Goal: Transaction & Acquisition: Purchase product/service

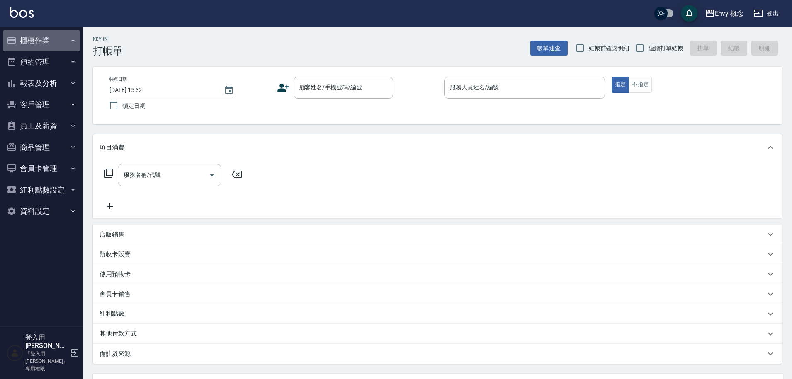
click at [39, 38] on button "櫃檯作業" at bounding box center [41, 41] width 76 height 22
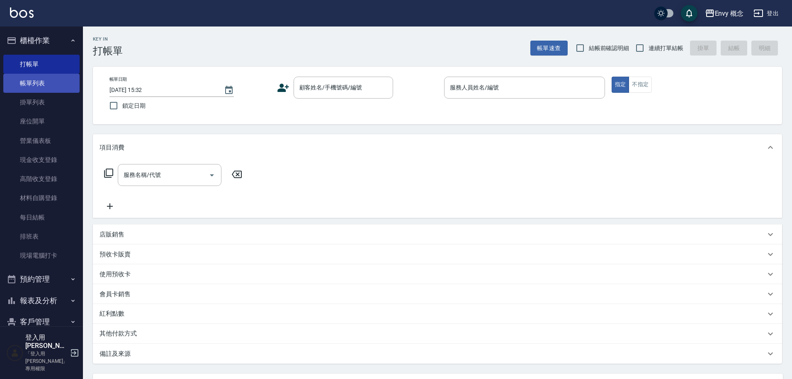
click at [48, 83] on link "帳單列表" at bounding box center [41, 83] width 76 height 19
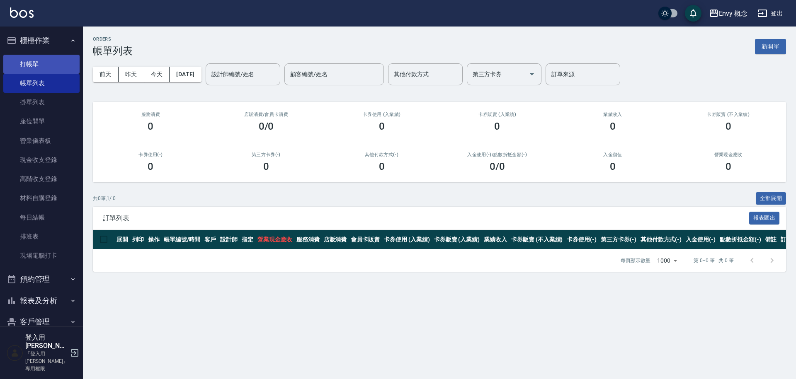
click at [58, 66] on link "打帳單" at bounding box center [41, 64] width 76 height 19
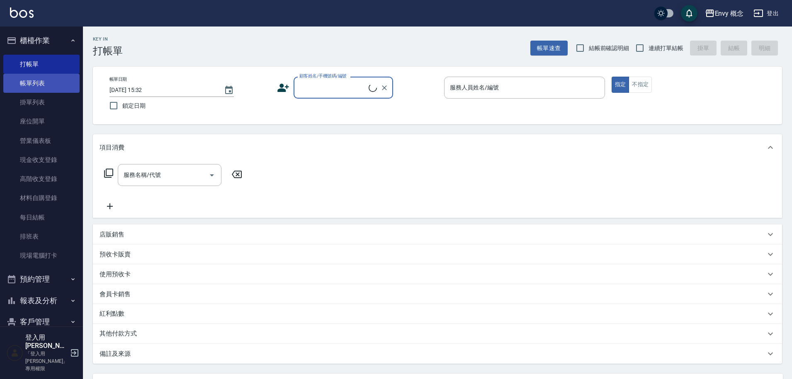
click at [59, 80] on link "帳單列表" at bounding box center [41, 83] width 76 height 19
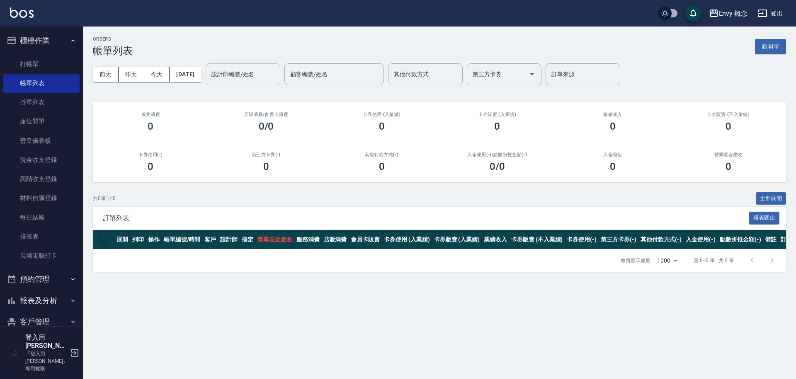
click at [269, 75] on input "設計師編號/姓名" at bounding box center [242, 74] width 67 height 15
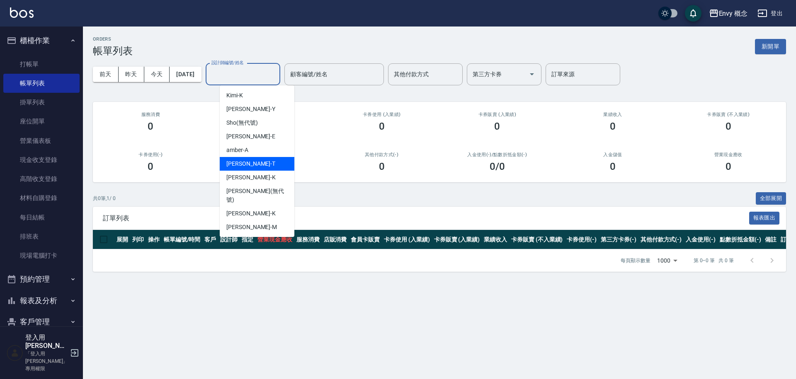
click at [262, 165] on div "[PERSON_NAME]" at bounding box center [257, 164] width 75 height 14
type input "[PERSON_NAME]"
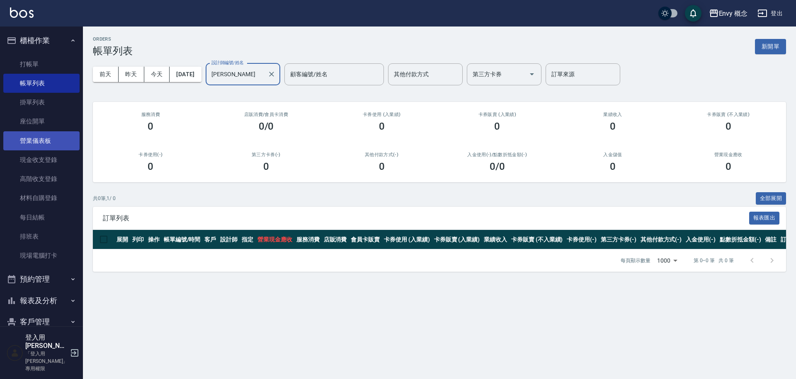
click at [47, 143] on link "營業儀表板" at bounding box center [41, 140] width 76 height 19
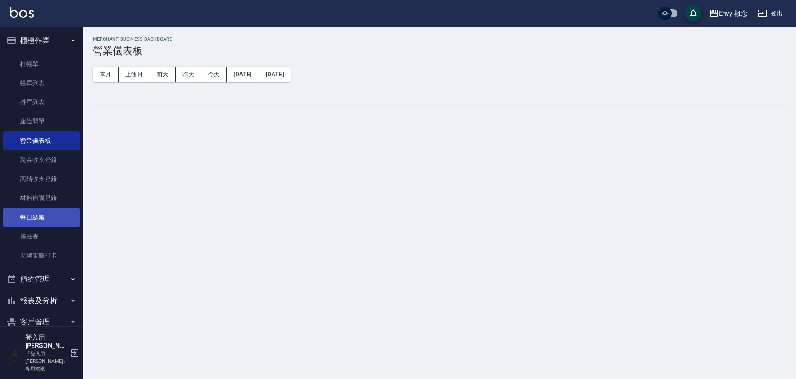
click at [48, 214] on link "每日結帳" at bounding box center [41, 217] width 76 height 19
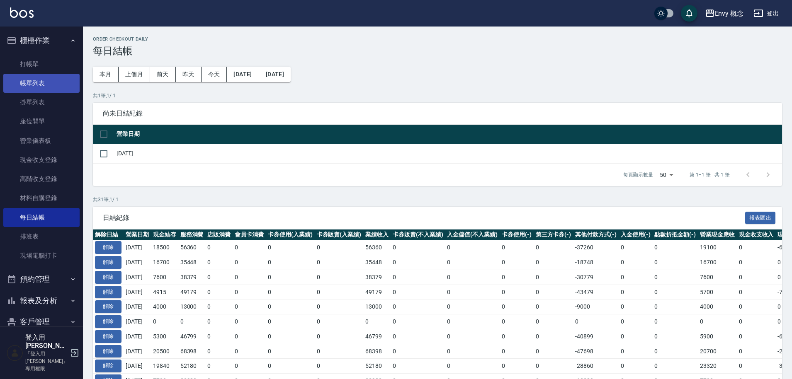
click at [33, 83] on link "帳單列表" at bounding box center [41, 83] width 76 height 19
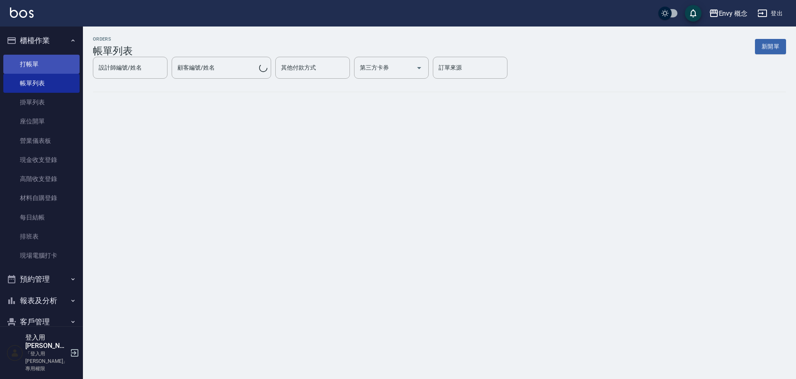
click at [36, 64] on link "打帳單" at bounding box center [41, 64] width 76 height 19
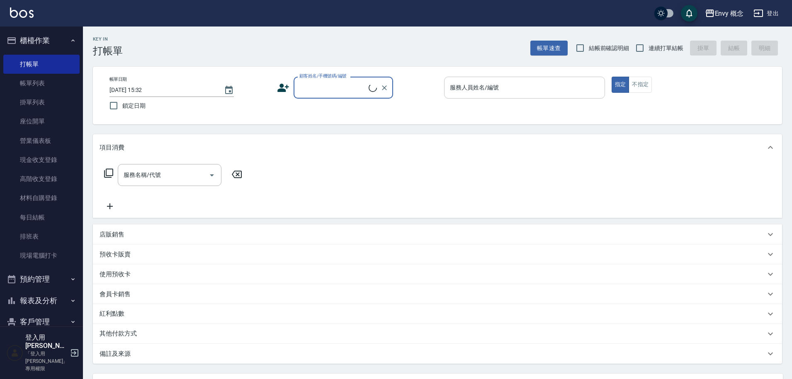
click at [491, 83] on input "服務人員姓名/編號" at bounding box center [524, 87] width 153 height 15
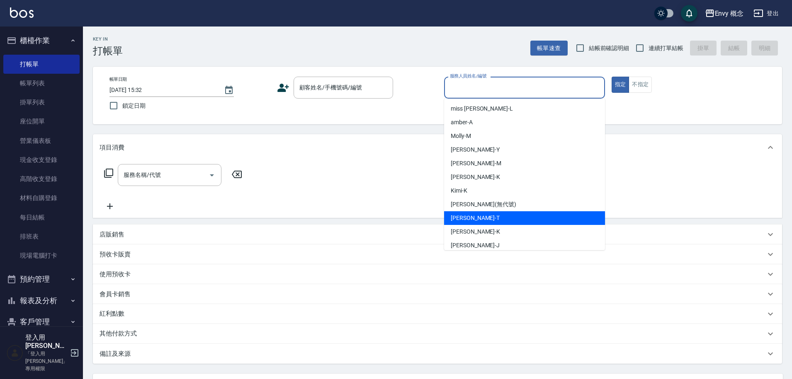
click at [486, 217] on div "[PERSON_NAME]" at bounding box center [524, 218] width 161 height 14
type input "[PERSON_NAME]"
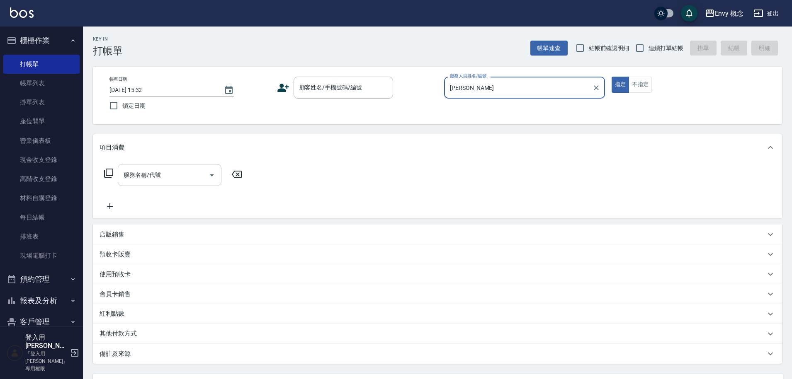
click at [174, 178] on input "服務名稱/代號" at bounding box center [163, 175] width 84 height 15
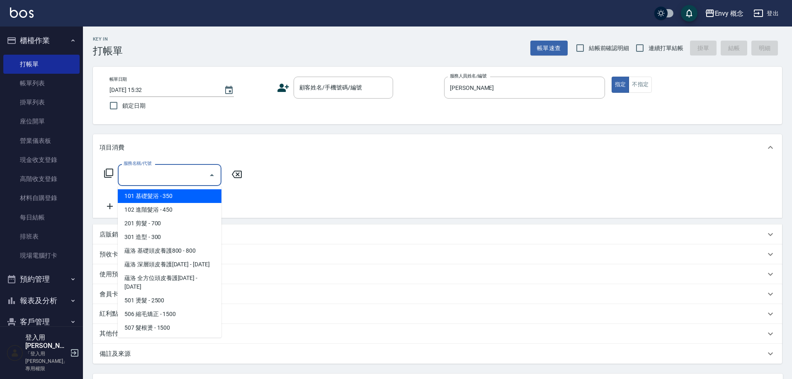
type input "７"
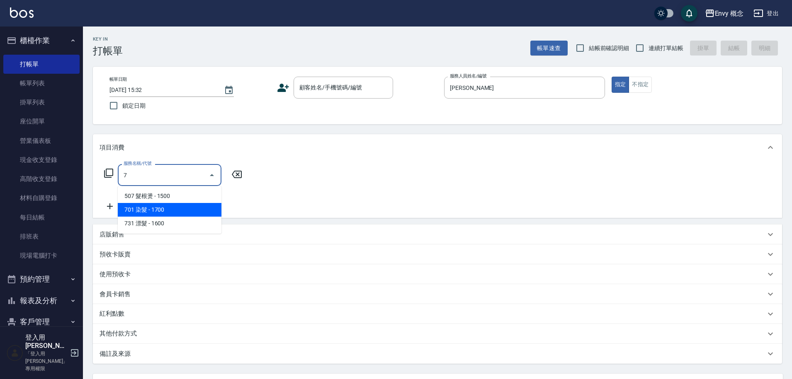
click at [180, 216] on span "701 染髮 - 1700" at bounding box center [170, 210] width 104 height 14
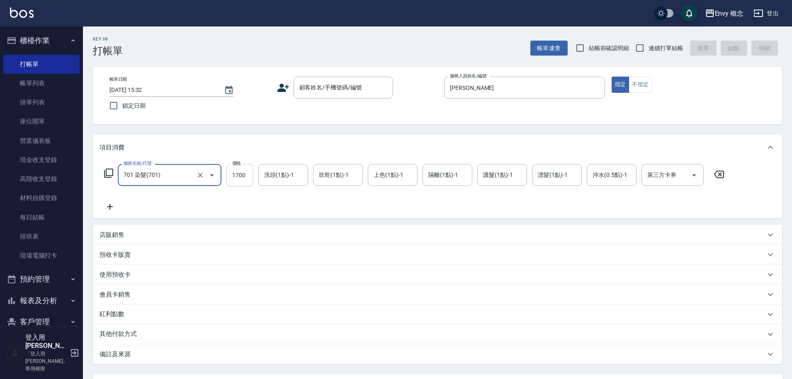
type input "701 染髮(701)"
click at [248, 172] on input "1700" at bounding box center [239, 175] width 27 height 22
type input "2300"
click at [115, 341] on div "其他付款方式" at bounding box center [437, 335] width 689 height 20
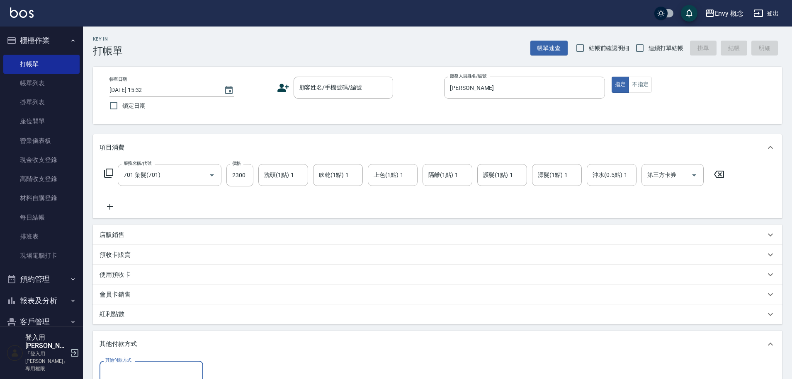
click at [130, 370] on input "其他付款方式" at bounding box center [151, 372] width 96 height 15
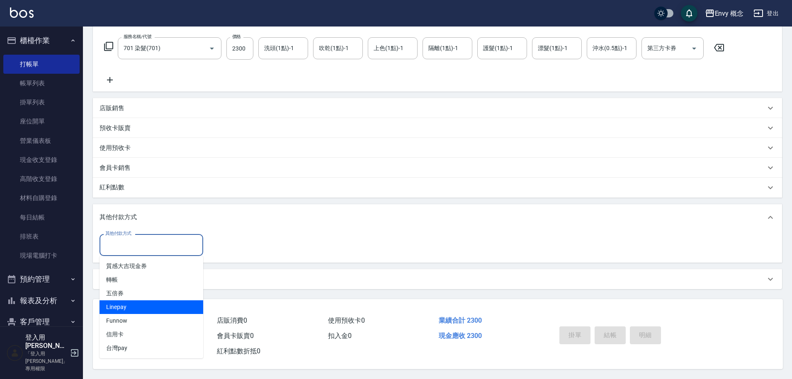
scroll to position [131, 0]
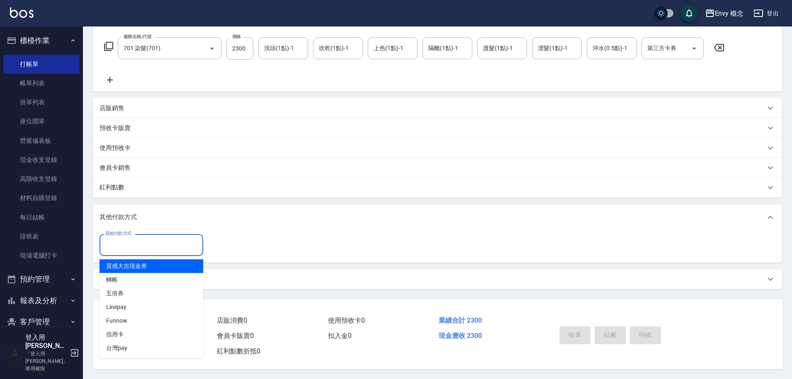
click at [183, 223] on div "其他付款方式" at bounding box center [437, 217] width 689 height 27
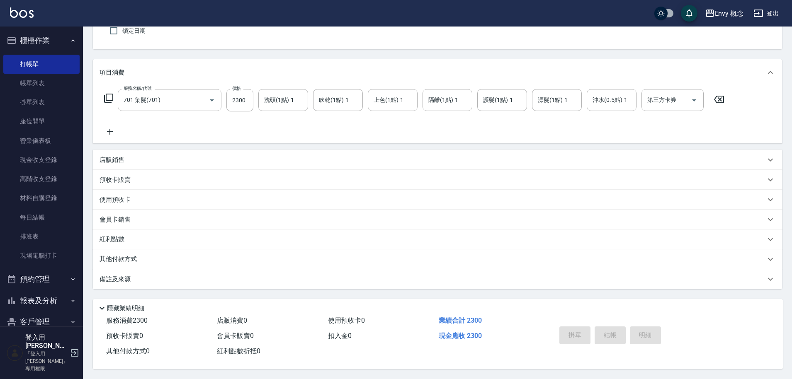
scroll to position [79, 0]
click at [126, 258] on p "其他付款方式" at bounding box center [120, 259] width 41 height 9
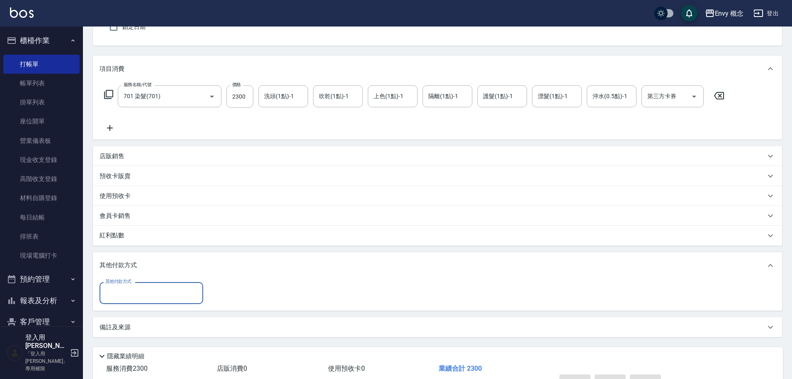
scroll to position [0, 0]
click at [126, 299] on input "其他付款方式" at bounding box center [151, 293] width 96 height 15
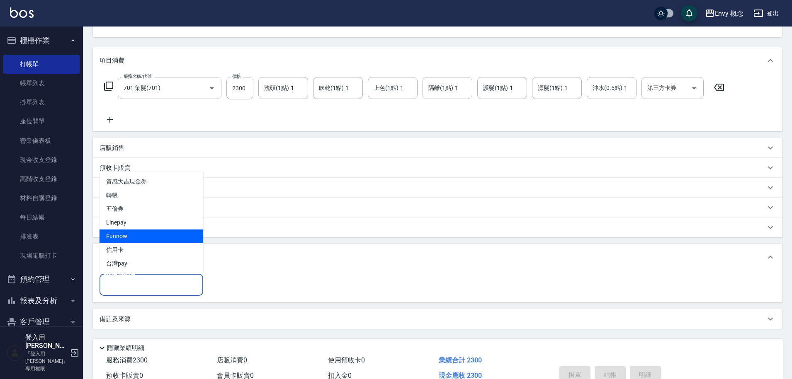
scroll to position [93, 0]
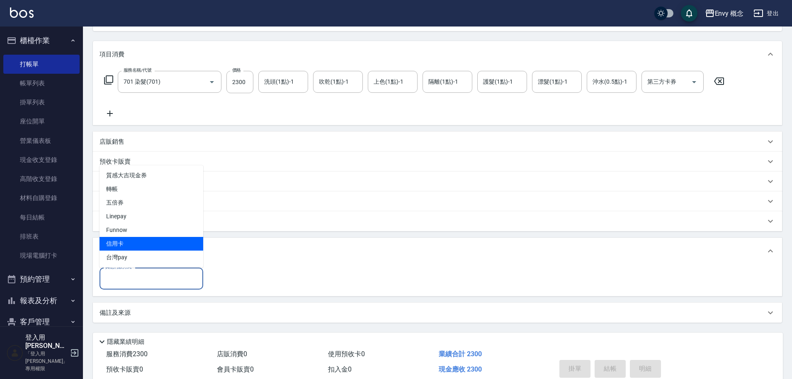
click at [140, 248] on span "信用卡" at bounding box center [152, 244] width 104 height 14
type input "信用卡"
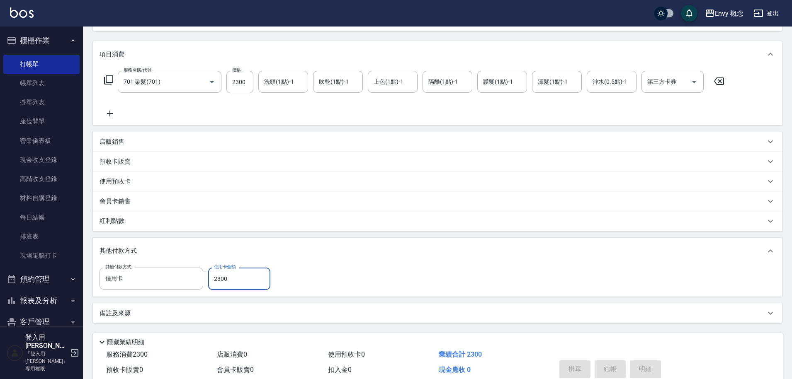
scroll to position [0, 0]
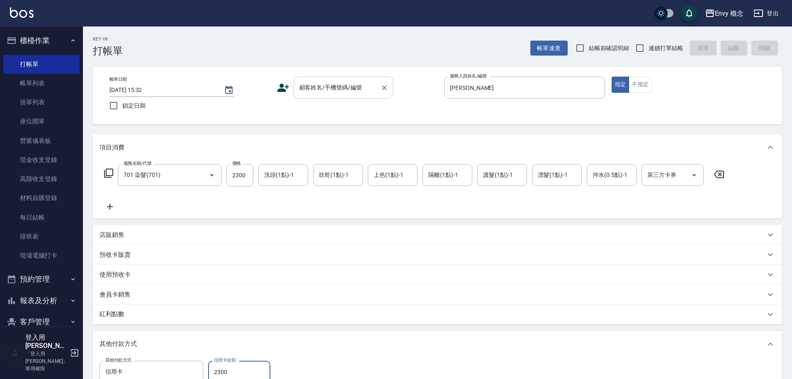
type input "2300"
click at [316, 87] on div "顧客姓名/手機號碼/編號 顧客姓名/手機號碼/編號" at bounding box center [344, 88] width 100 height 22
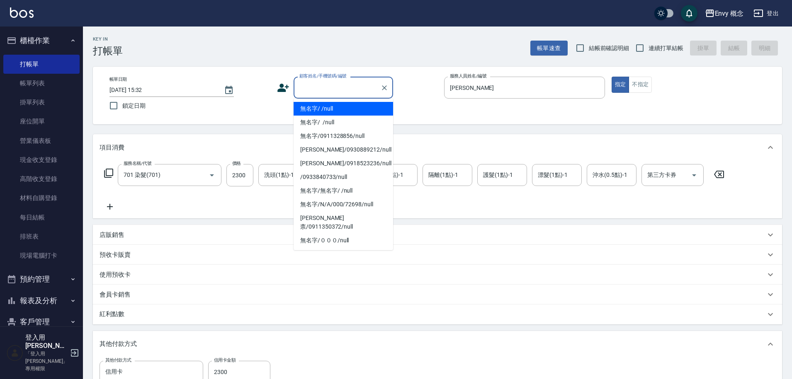
click at [321, 114] on li "無名字/ /null" at bounding box center [344, 109] width 100 height 14
type input "無名字/ /null"
type input "0"
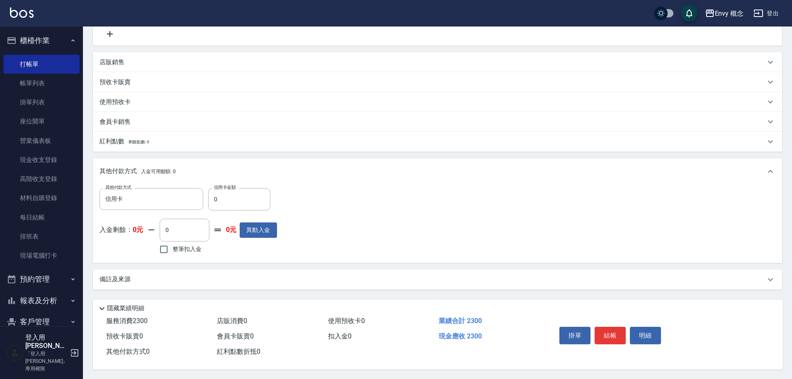
scroll to position [177, 0]
click at [610, 328] on button "結帳" at bounding box center [610, 335] width 31 height 17
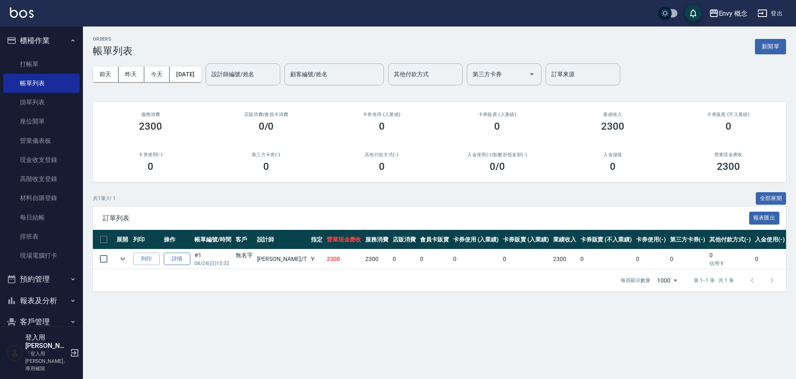
click at [185, 259] on link "詳情" at bounding box center [177, 259] width 27 height 13
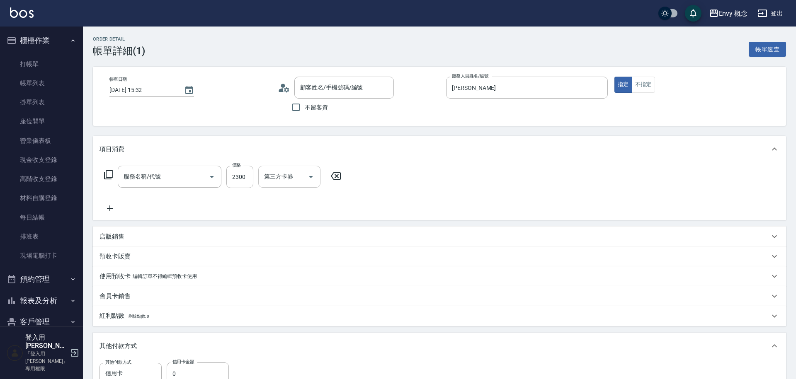
type input "[DATE] 15:32"
type input "[PERSON_NAME]"
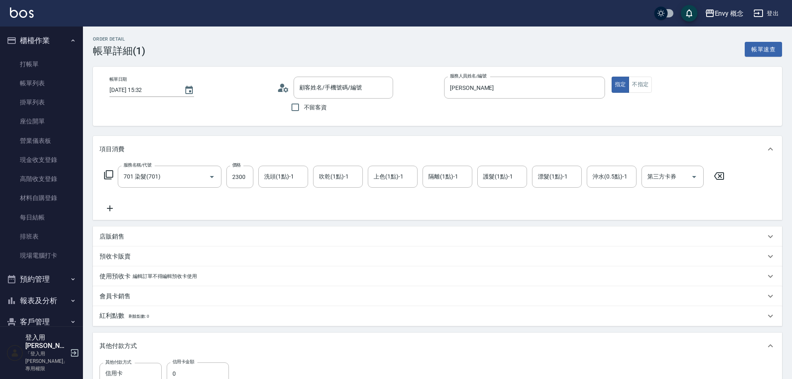
type input "701 染髮(701)"
type input "無名字/ /null"
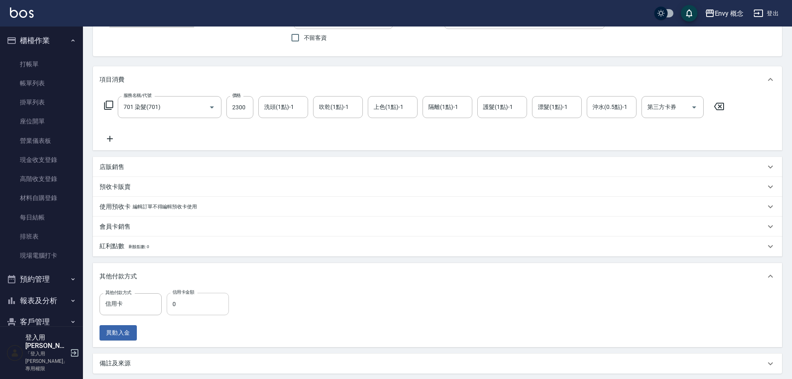
click at [199, 307] on input "0" at bounding box center [198, 304] width 62 height 22
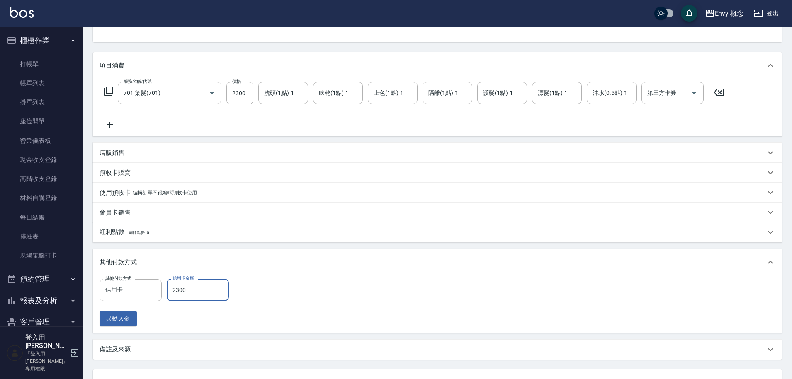
scroll to position [154, 0]
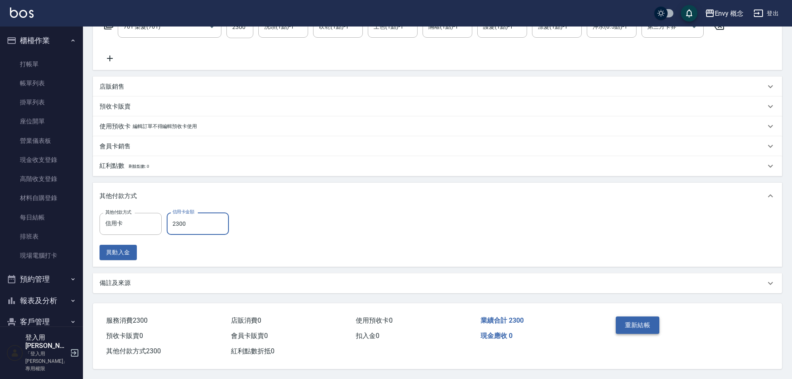
type input "2300"
click at [617, 322] on button "重新結帳" at bounding box center [638, 325] width 44 height 17
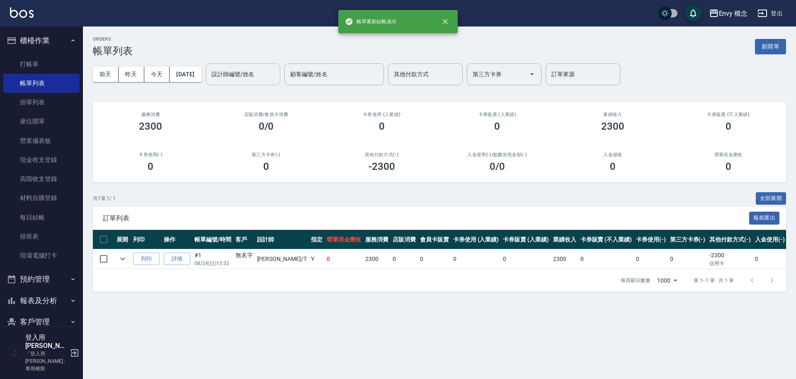
click at [238, 75] on input "設計師編號/姓名" at bounding box center [242, 74] width 67 height 15
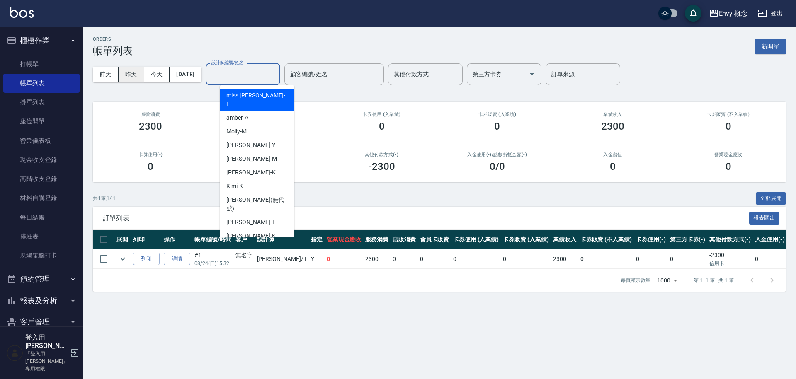
click at [136, 74] on button "昨天" at bounding box center [132, 74] width 26 height 15
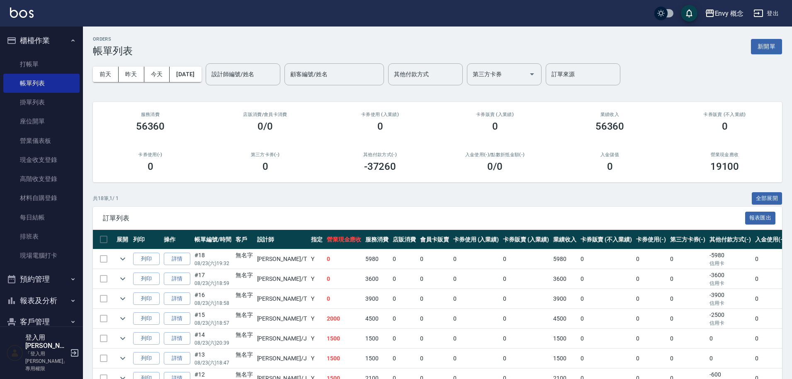
click at [239, 78] on div "設計師編號/姓名 設計師編號/姓名" at bounding box center [243, 74] width 75 height 22
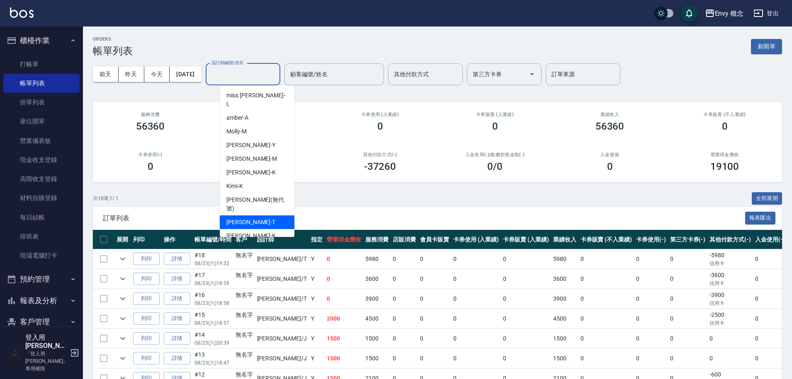
click at [262, 216] on div "[PERSON_NAME]" at bounding box center [257, 223] width 75 height 14
type input "[PERSON_NAME]"
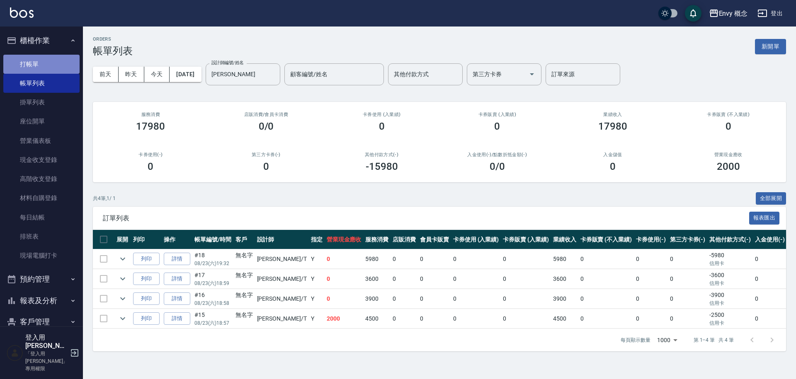
click at [58, 69] on link "打帳單" at bounding box center [41, 64] width 76 height 19
